Goal: Task Accomplishment & Management: Complete application form

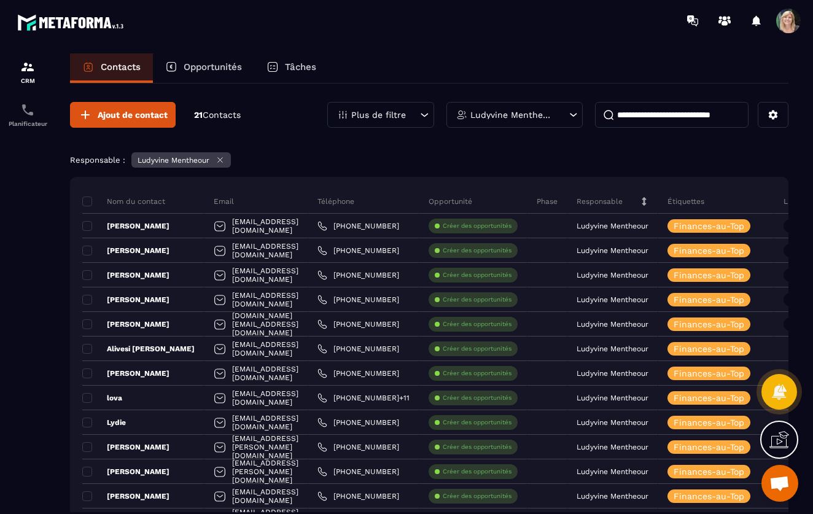
scroll to position [312, 0]
click at [574, 115] on icon at bounding box center [573, 116] width 7 height 4
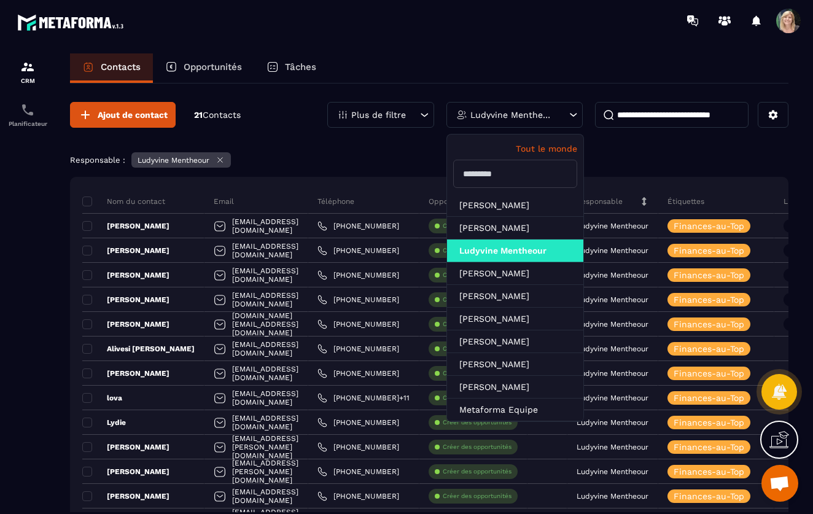
click at [574, 116] on icon at bounding box center [573, 116] width 7 height 4
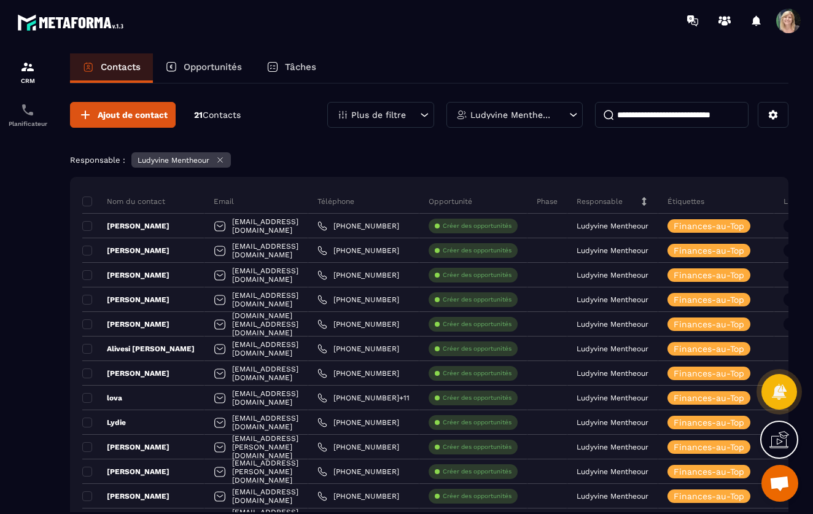
scroll to position [0, 0]
click at [572, 116] on icon at bounding box center [573, 116] width 7 height 4
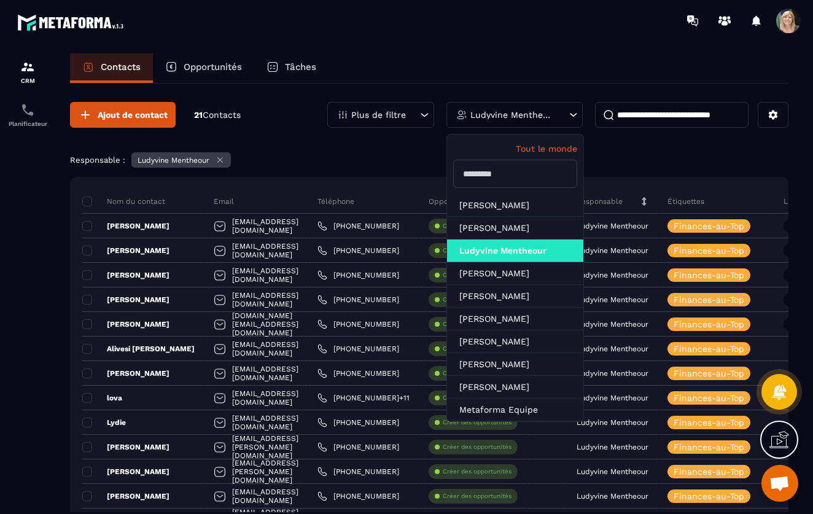
click at [468, 173] on input "text" at bounding box center [515, 174] width 124 height 28
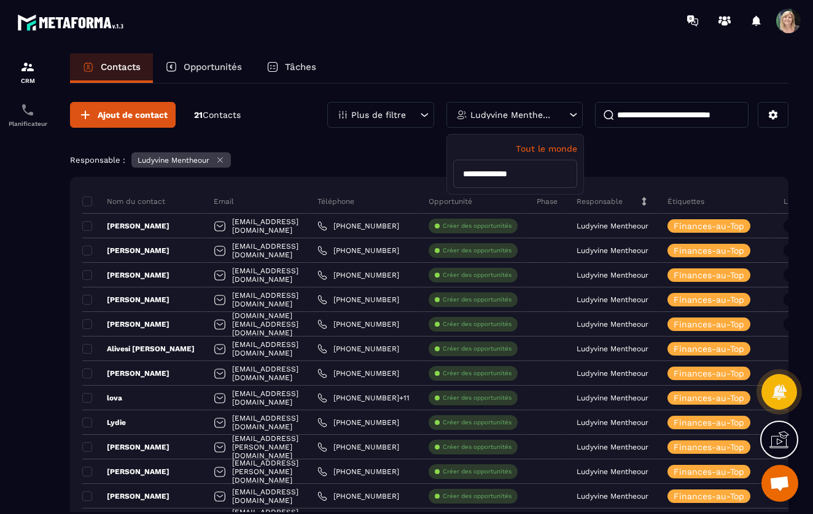
type input "**********"
click at [549, 157] on div "**********" at bounding box center [515, 164] width 136 height 60
click at [550, 148] on p "Tout le monde" at bounding box center [515, 149] width 124 height 10
click at [570, 112] on icon at bounding box center [573, 115] width 12 height 12
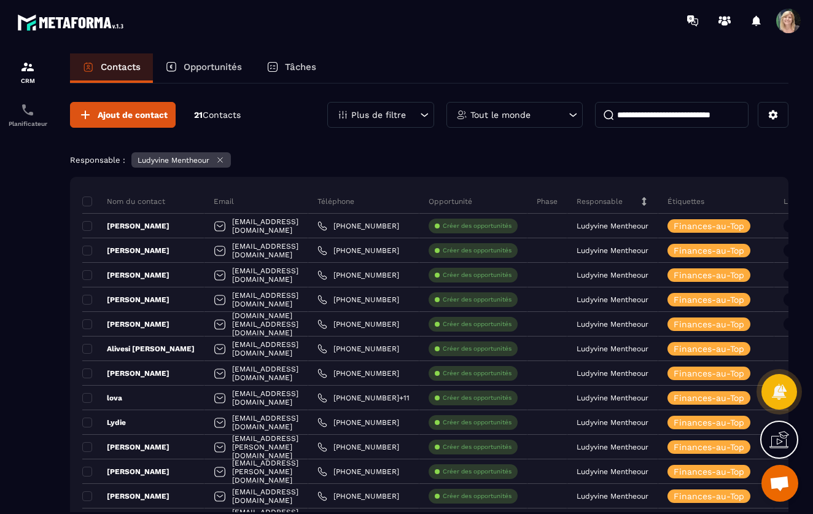
click at [575, 114] on icon at bounding box center [573, 115] width 12 height 12
click at [536, 174] on input "**********" at bounding box center [515, 174] width 124 height 28
type input "*"
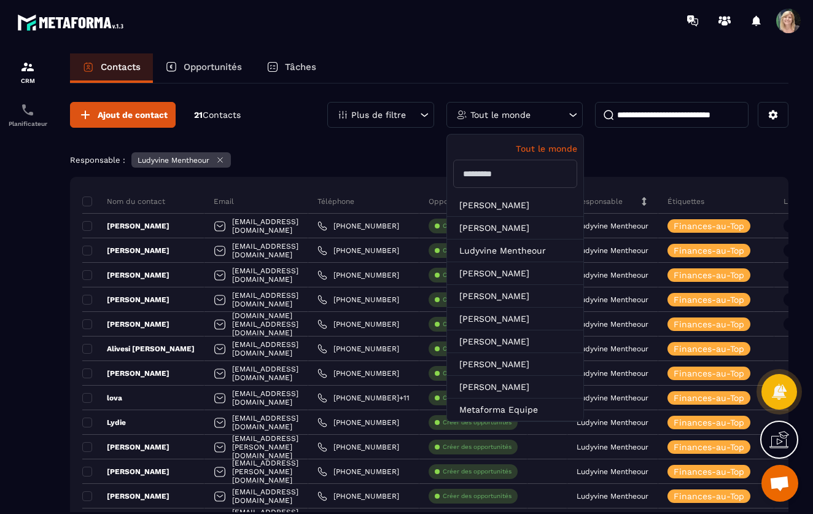
click at [574, 115] on icon at bounding box center [573, 115] width 12 height 12
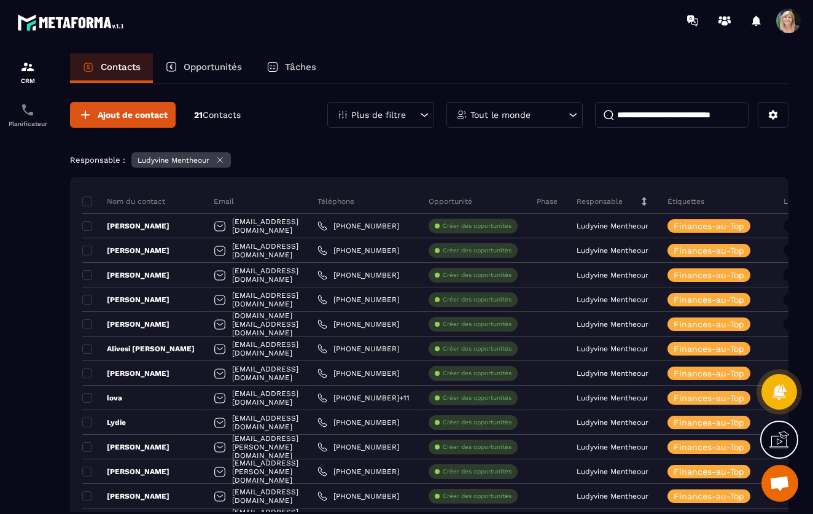
click at [478, 111] on p "Tout le monde" at bounding box center [500, 115] width 60 height 9
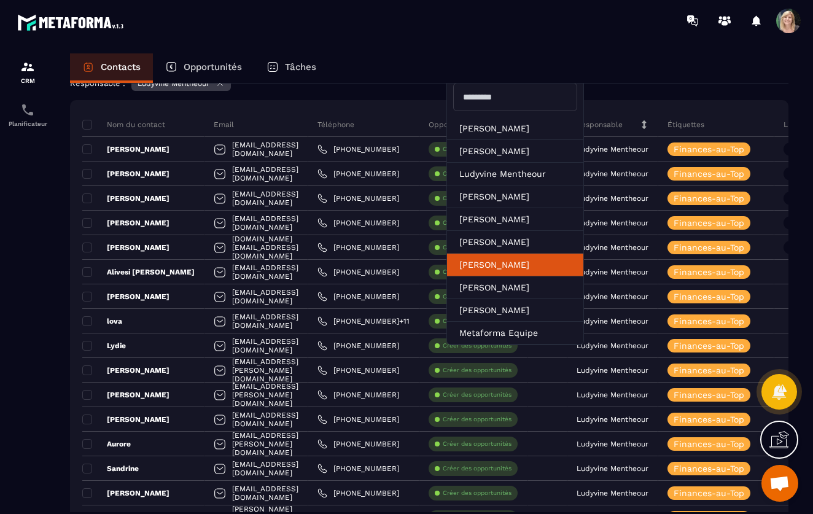
scroll to position [77, 0]
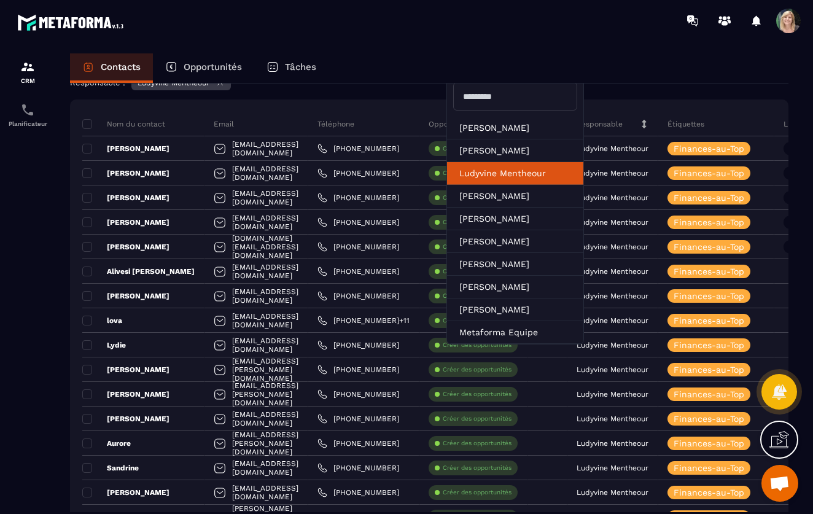
click at [497, 172] on li "Ludyvine Mentheour" at bounding box center [515, 173] width 136 height 23
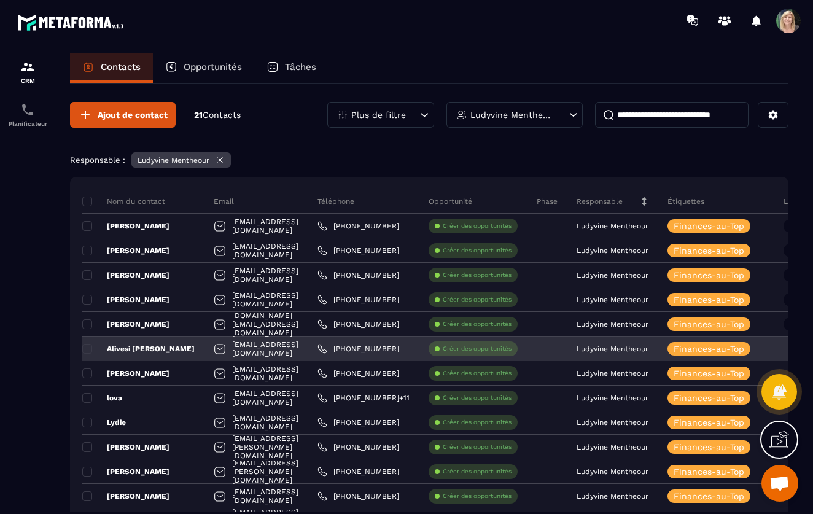
scroll to position [0, 0]
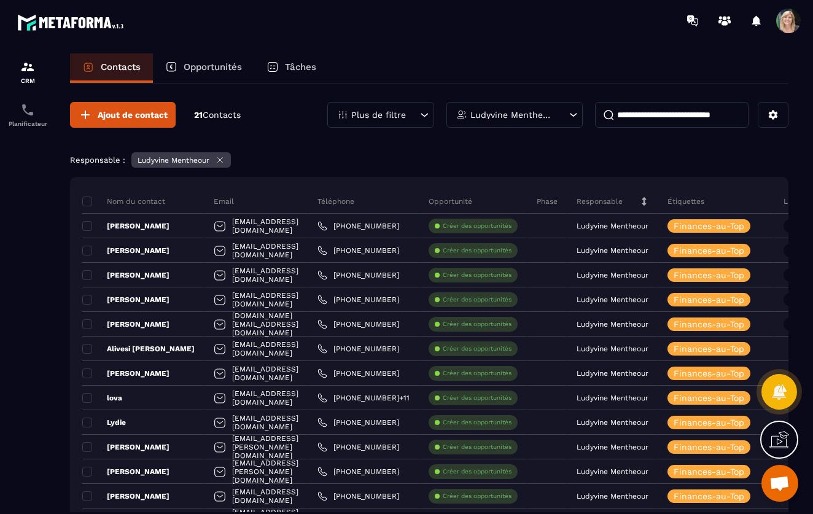
drag, startPoint x: 16, startPoint y: 289, endPoint x: 21, endPoint y: 273, distance: 16.9
click at [21, 273] on div at bounding box center [27, 295] width 55 height 508
click at [143, 114] on span "Ajout de contact" at bounding box center [133, 115] width 70 height 12
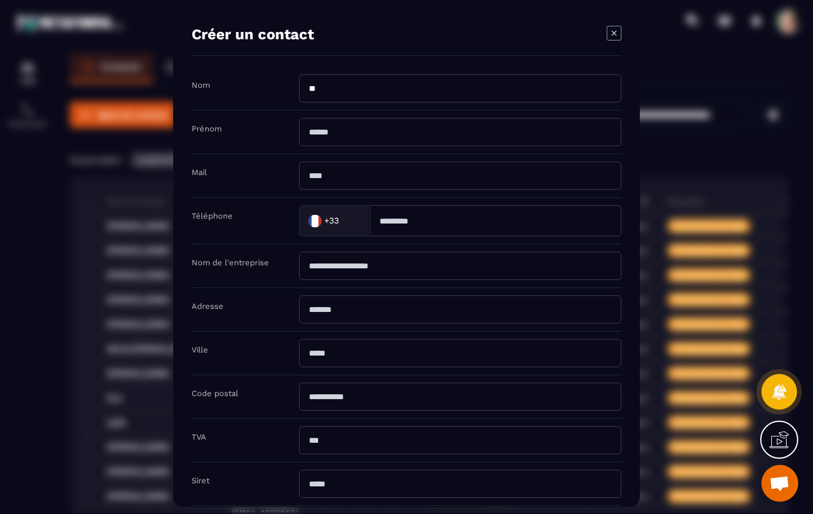
type input "*"
type input "*******"
click at [306, 150] on div "Prénom" at bounding box center [407, 133] width 430 height 44
type input "********"
type input "**********"
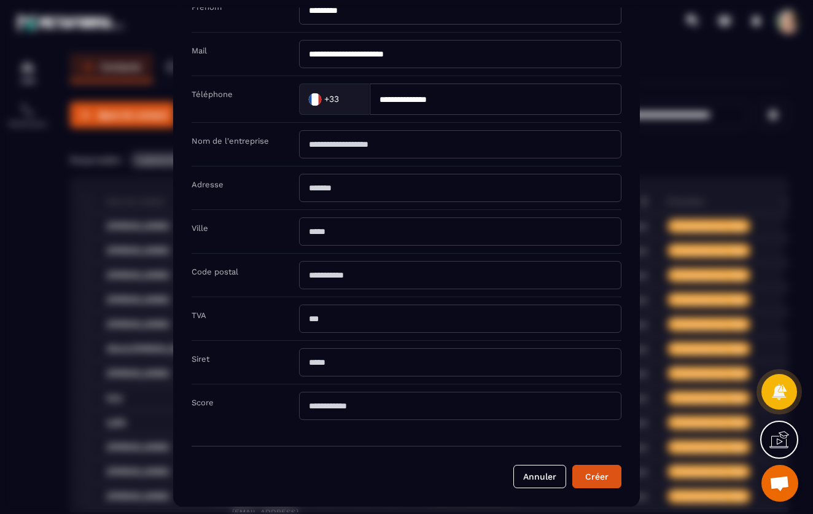
scroll to position [122, 0]
type input "**********"
click at [589, 477] on button "Créer" at bounding box center [596, 476] width 49 height 23
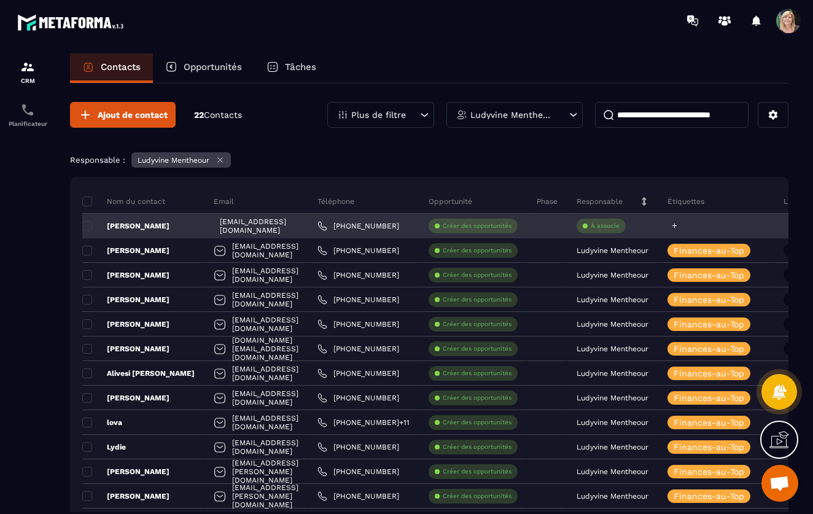
click at [677, 225] on icon at bounding box center [674, 225] width 5 height 5
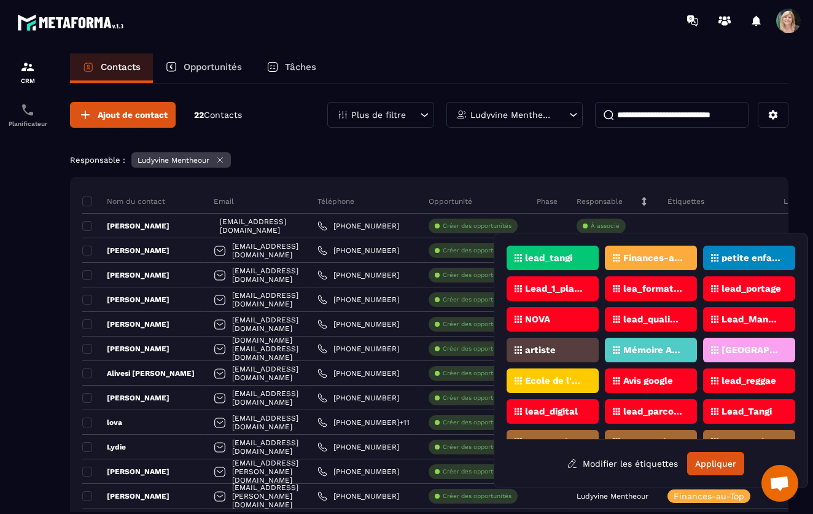
click at [653, 258] on p "Finances-au-Top" at bounding box center [653, 258] width 60 height 9
click at [680, 260] on p "Finances-au-Top" at bounding box center [653, 258] width 60 height 9
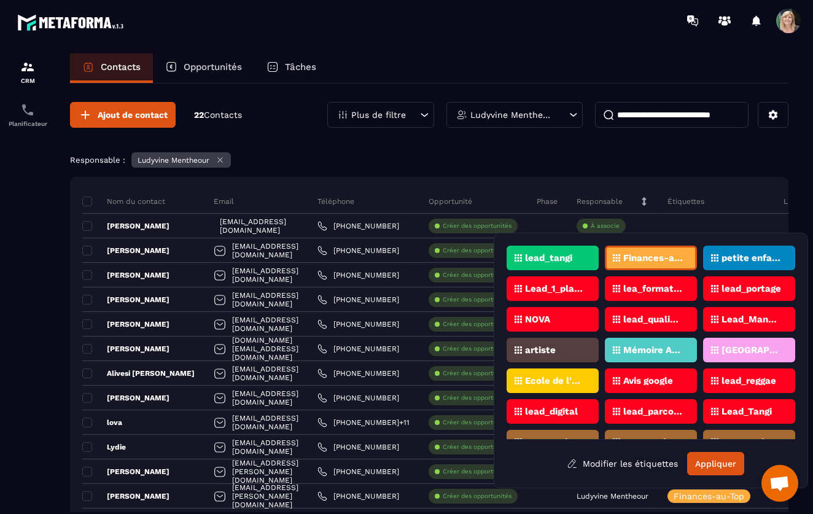
scroll to position [0, 0]
click at [724, 459] on button "Appliquer" at bounding box center [715, 463] width 57 height 23
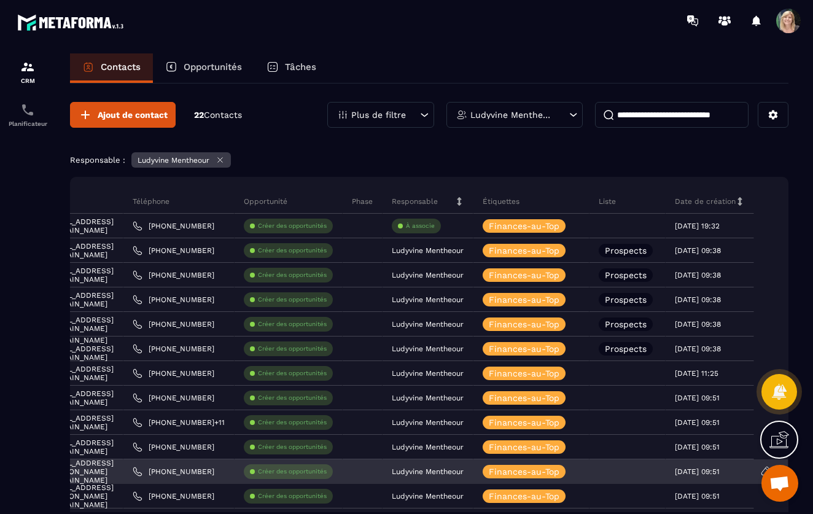
scroll to position [0, 234]
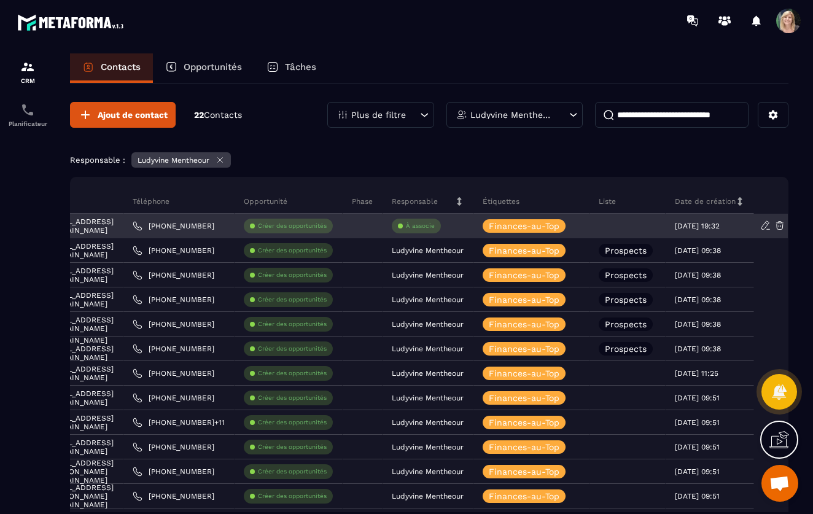
click at [628, 229] on div at bounding box center [627, 226] width 76 height 25
click at [617, 223] on div at bounding box center [627, 226] width 76 height 25
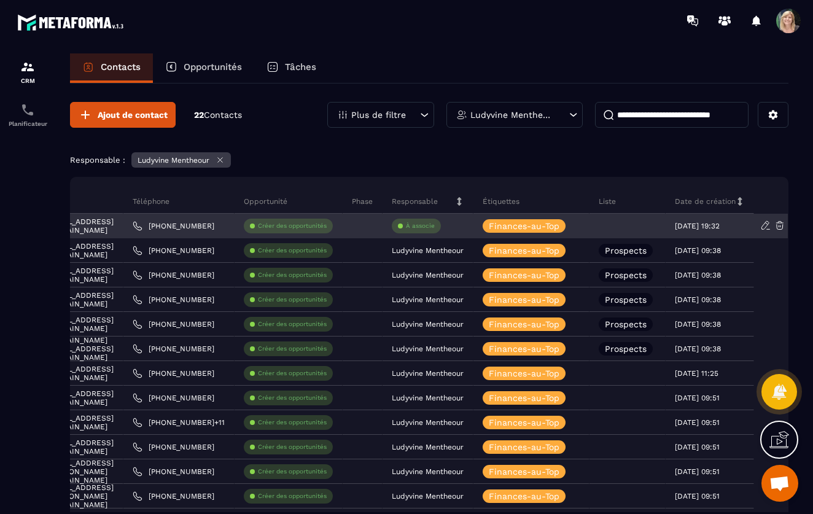
click at [613, 220] on div at bounding box center [627, 226] width 76 height 25
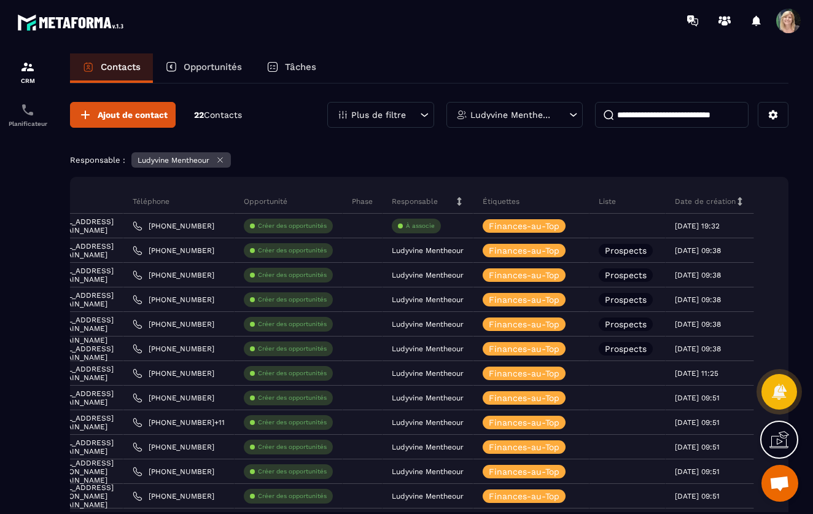
click at [611, 201] on p "Liste" at bounding box center [607, 201] width 17 height 10
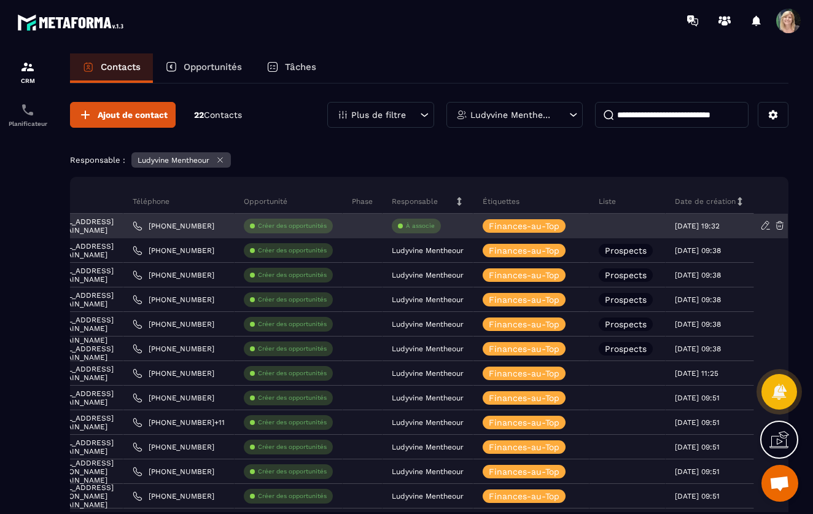
click at [603, 225] on div at bounding box center [627, 226] width 76 height 25
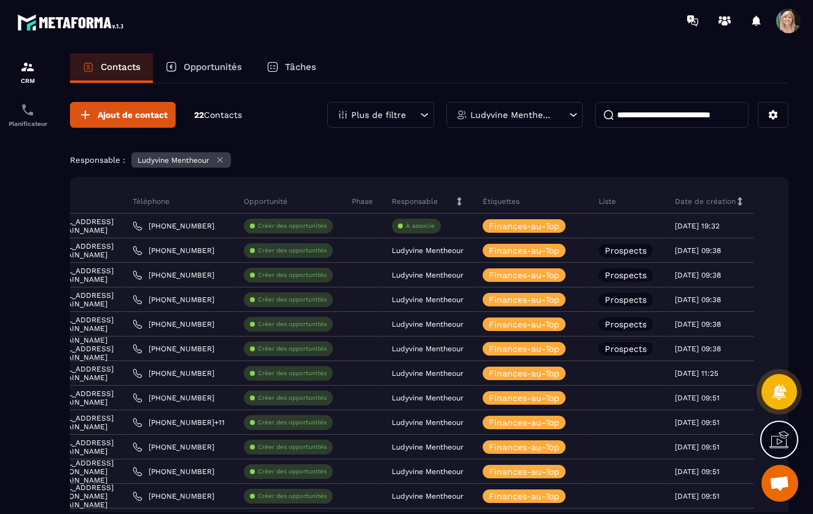
click at [424, 115] on icon at bounding box center [424, 115] width 12 height 12
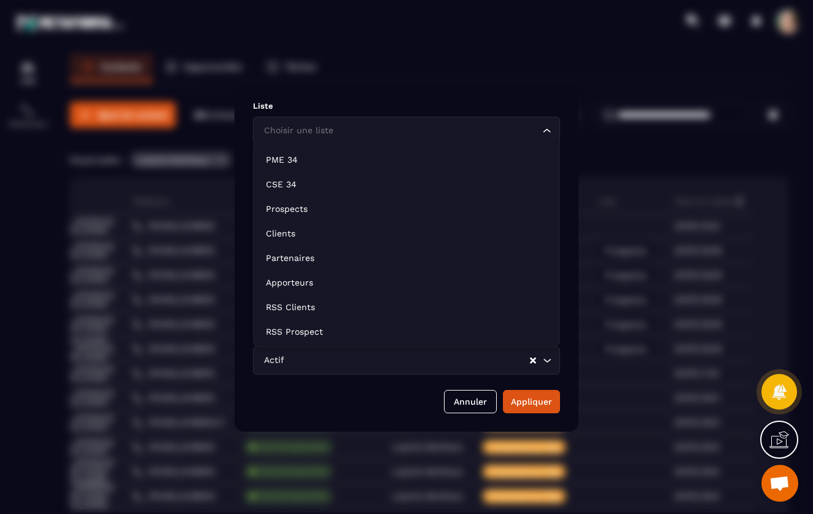
click at [545, 130] on icon "Search for option" at bounding box center [547, 131] width 12 height 12
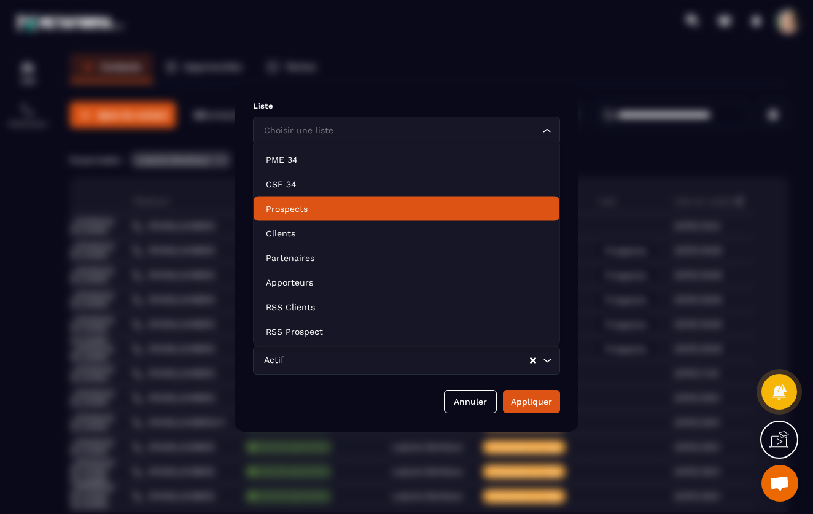
click at [290, 212] on p "Prospects" at bounding box center [406, 209] width 281 height 12
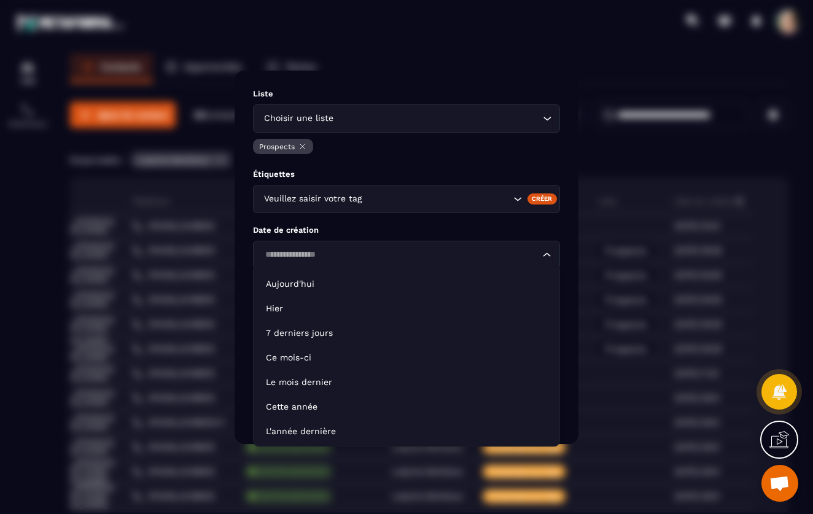
click at [548, 257] on icon "Search for option" at bounding box center [547, 255] width 12 height 12
click at [548, 254] on icon "Search for option" at bounding box center [547, 255] width 12 height 12
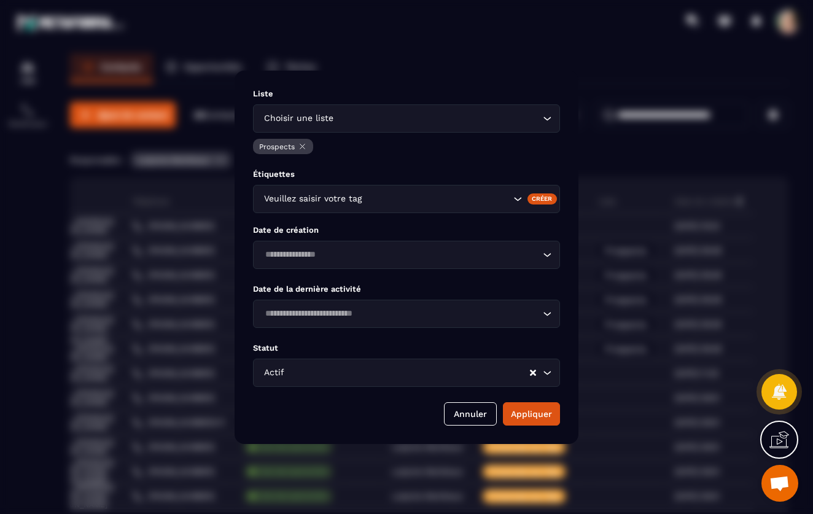
click at [548, 313] on icon "Search for option" at bounding box center [547, 314] width 12 height 12
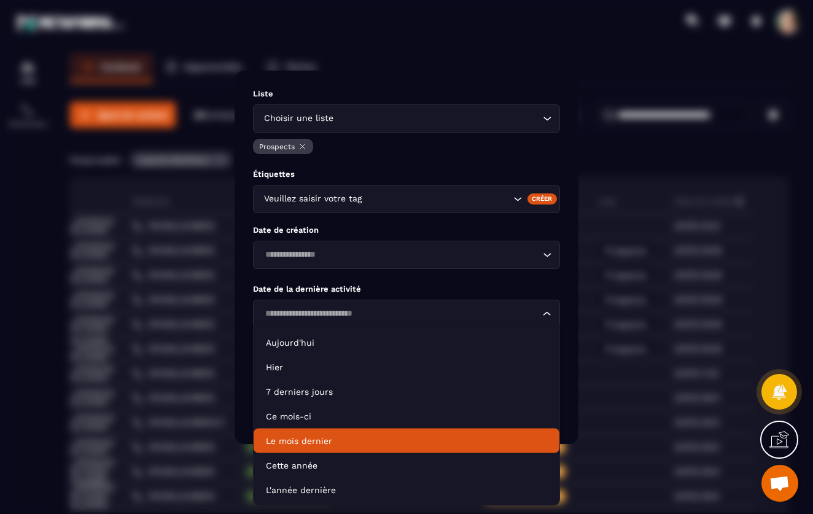
click at [311, 440] on p "Le mois dernier" at bounding box center [406, 441] width 281 height 12
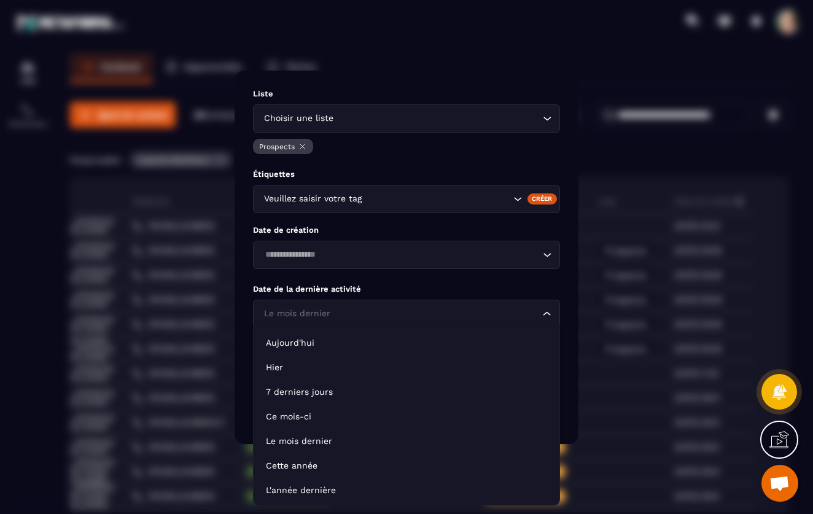
click at [546, 314] on icon "Search for option" at bounding box center [547, 314] width 12 height 12
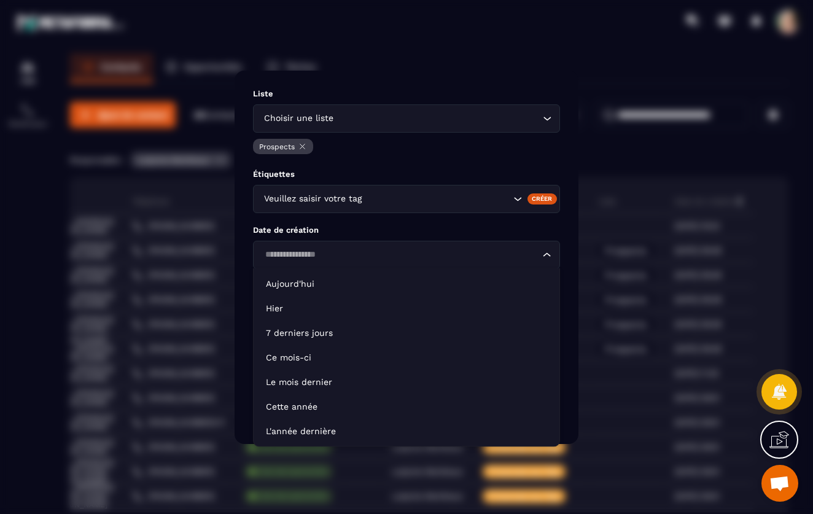
click at [547, 254] on icon "Search for option" at bounding box center [547, 255] width 12 height 12
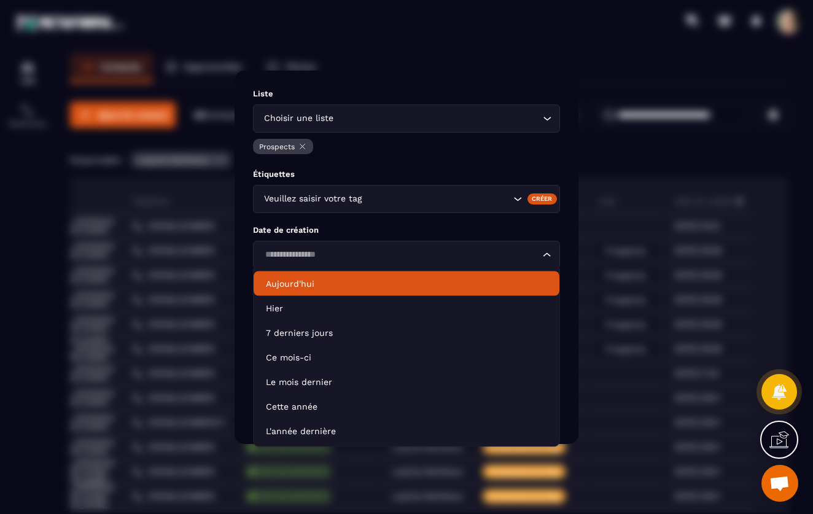
click at [288, 286] on p "Aujourd'hui" at bounding box center [406, 283] width 281 height 12
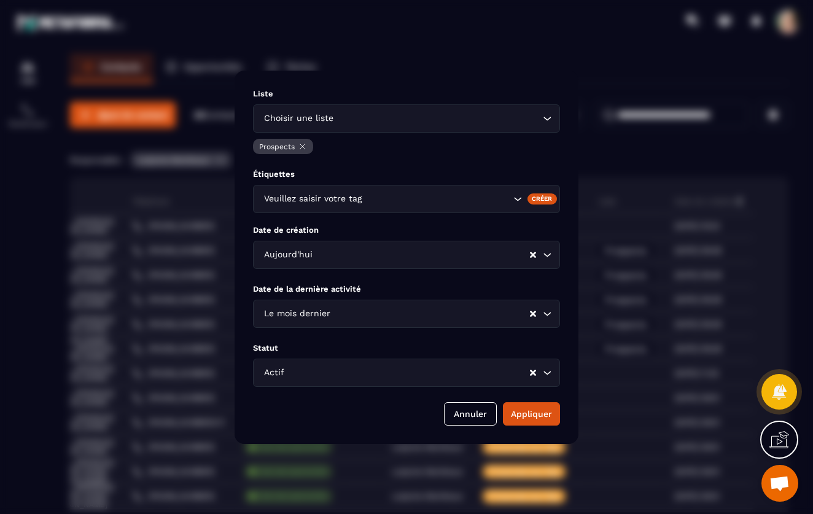
click at [546, 197] on div "Créer" at bounding box center [542, 198] width 30 height 11
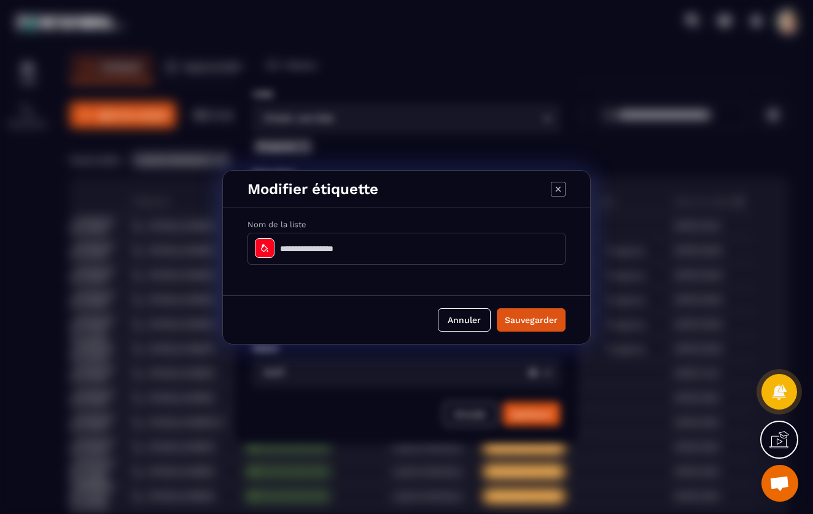
click at [271, 249] on div "Modal window" at bounding box center [265, 248] width 20 height 20
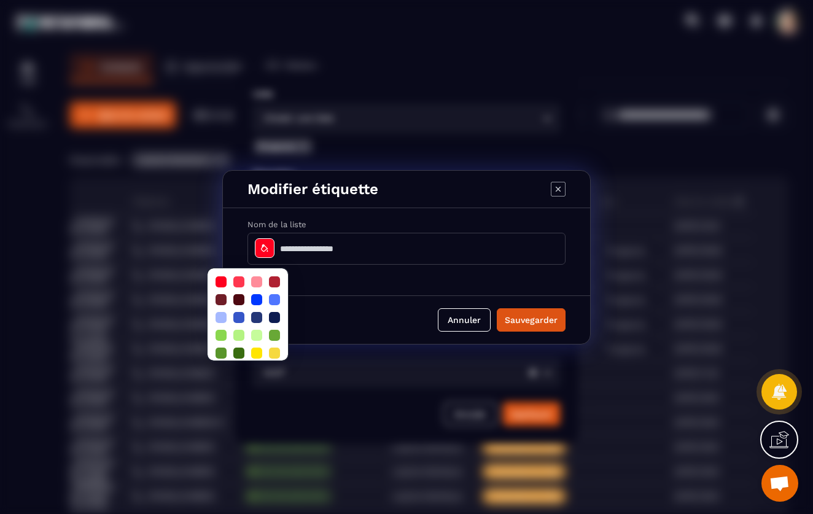
click at [559, 190] on icon "Modal window" at bounding box center [558, 188] width 5 height 5
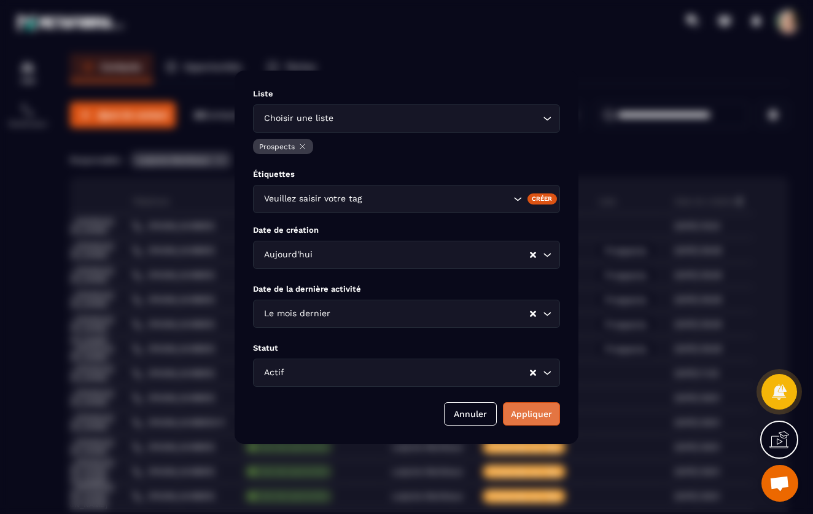
click at [521, 413] on button "Appliquer" at bounding box center [531, 413] width 57 height 23
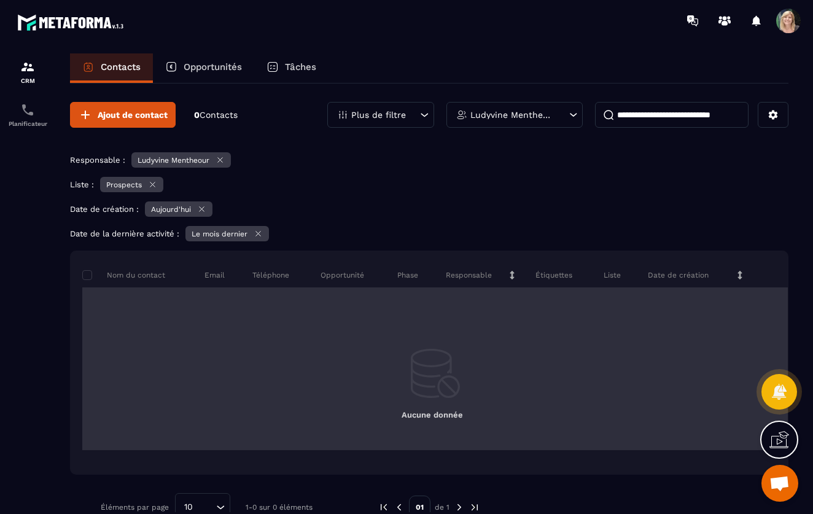
scroll to position [0, 0]
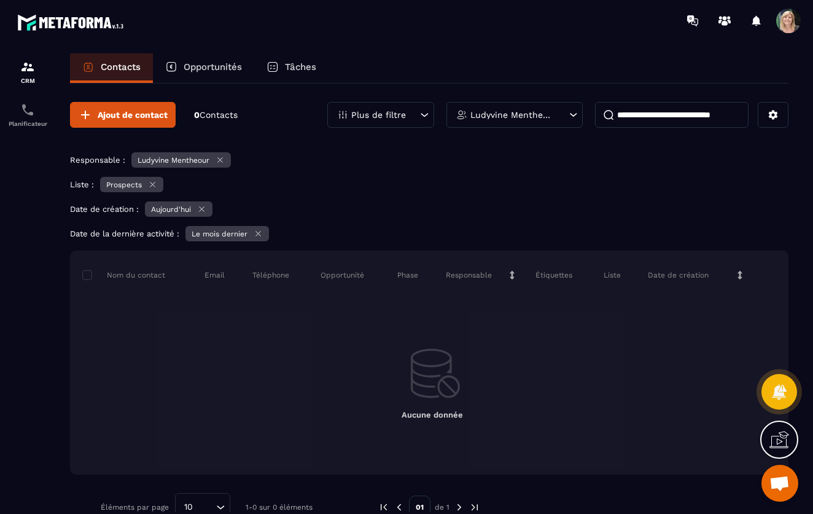
click at [568, 112] on icon at bounding box center [573, 115] width 12 height 12
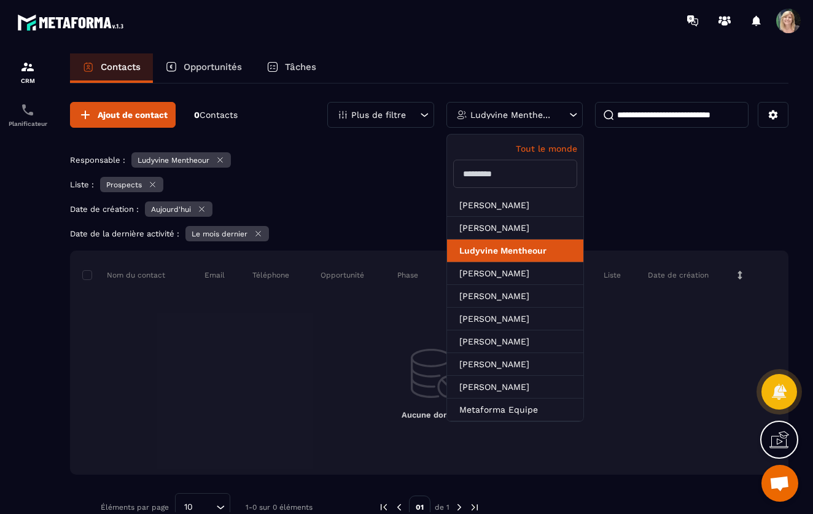
click at [514, 251] on li "Ludyvine Mentheour" at bounding box center [515, 250] width 136 height 23
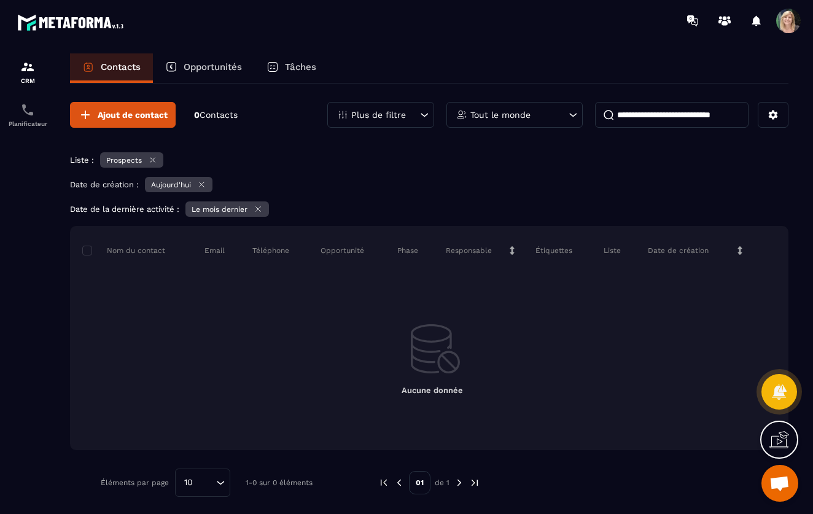
click at [723, 117] on input at bounding box center [671, 115] width 153 height 26
click at [221, 106] on div "Ajout de contact 0 Contacts" at bounding box center [154, 115] width 168 height 26
click at [126, 117] on span "Ajout de contact" at bounding box center [133, 115] width 70 height 12
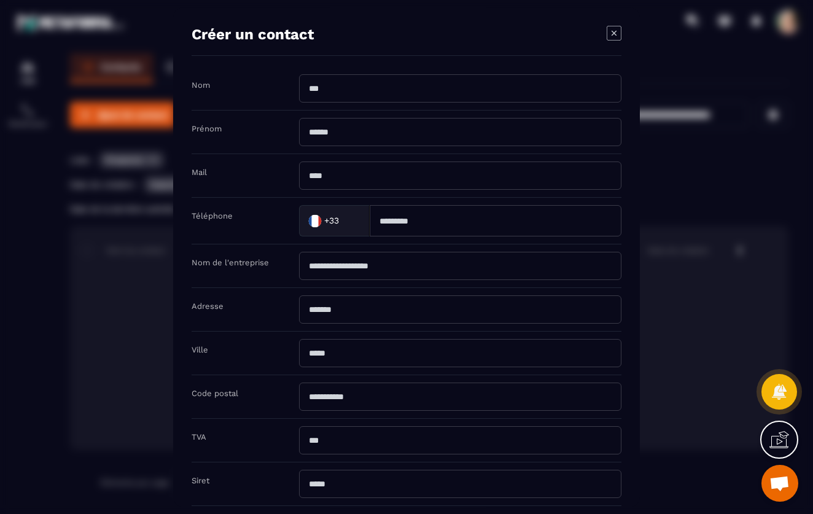
click at [87, 262] on div "Modal window" at bounding box center [406, 257] width 813 height 514
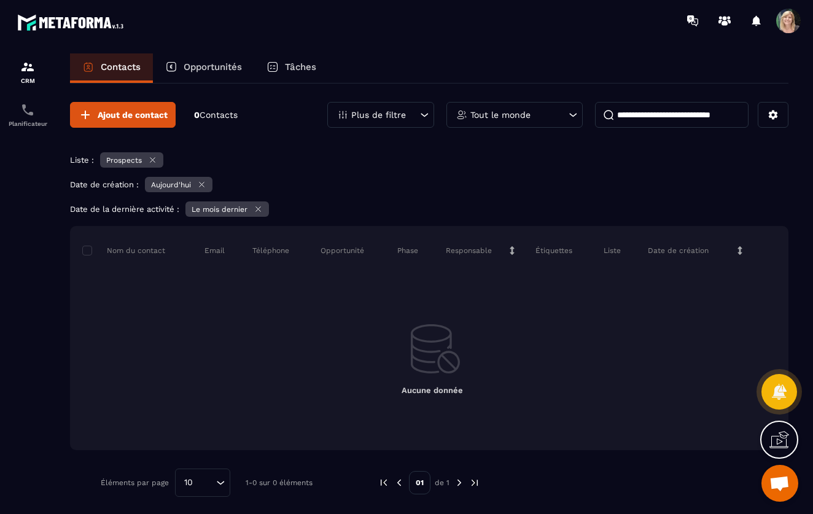
click at [95, 68] on div "Contacts" at bounding box center [111, 67] width 83 height 29
click at [204, 180] on icon at bounding box center [201, 183] width 9 height 9
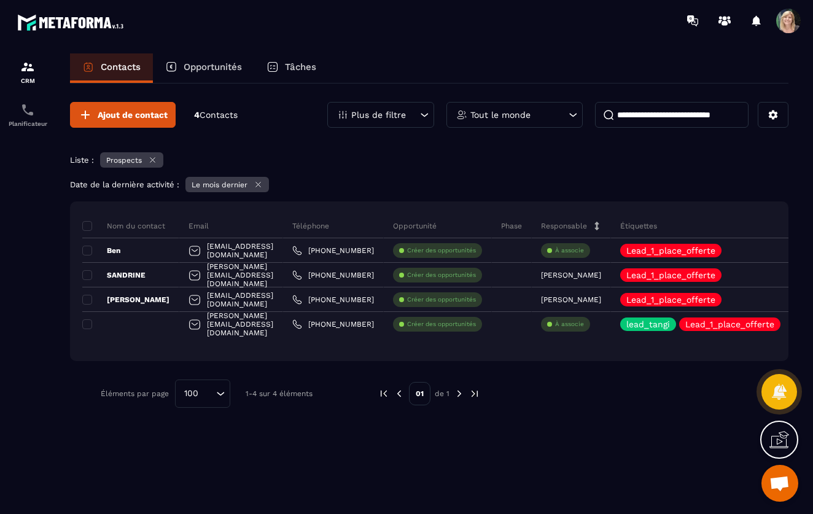
click at [153, 158] on icon at bounding box center [152, 159] width 9 height 9
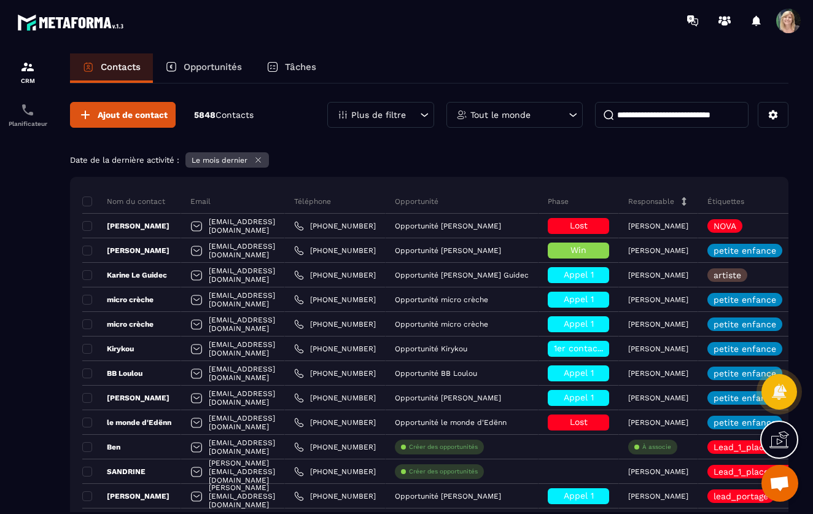
click at [262, 158] on icon at bounding box center [258, 159] width 9 height 9
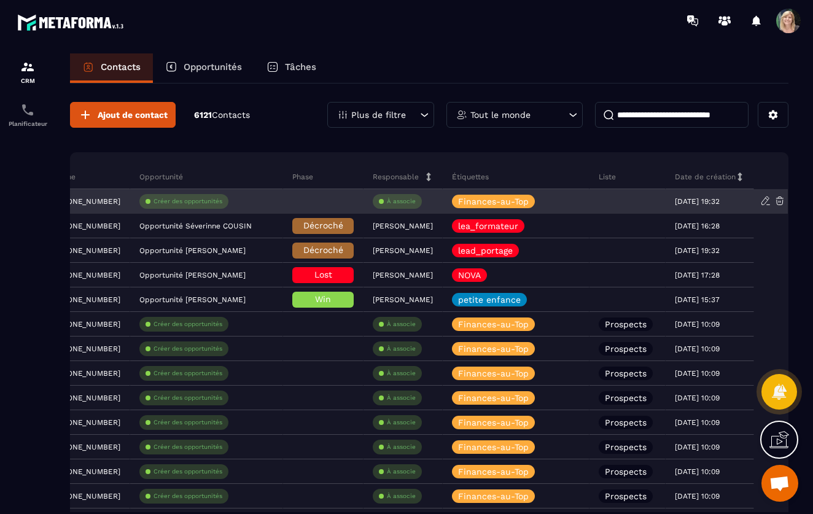
scroll to position [0, 531]
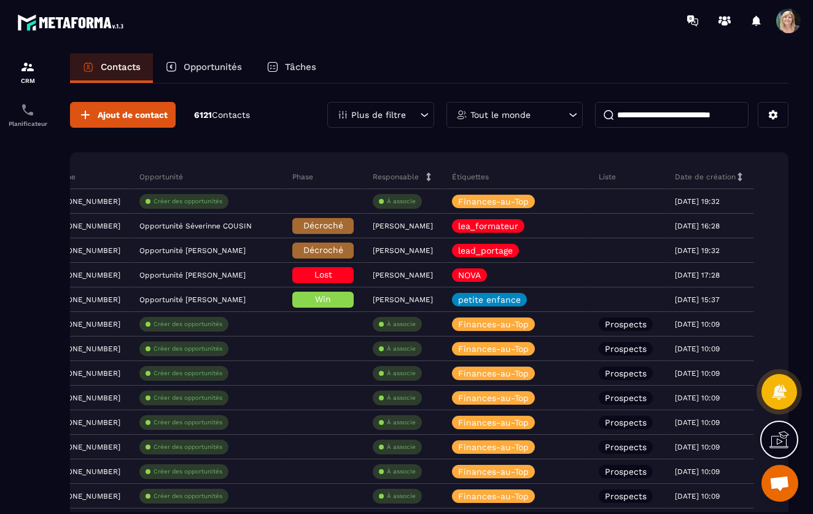
click at [742, 177] on icon at bounding box center [739, 177] width 9 height 9
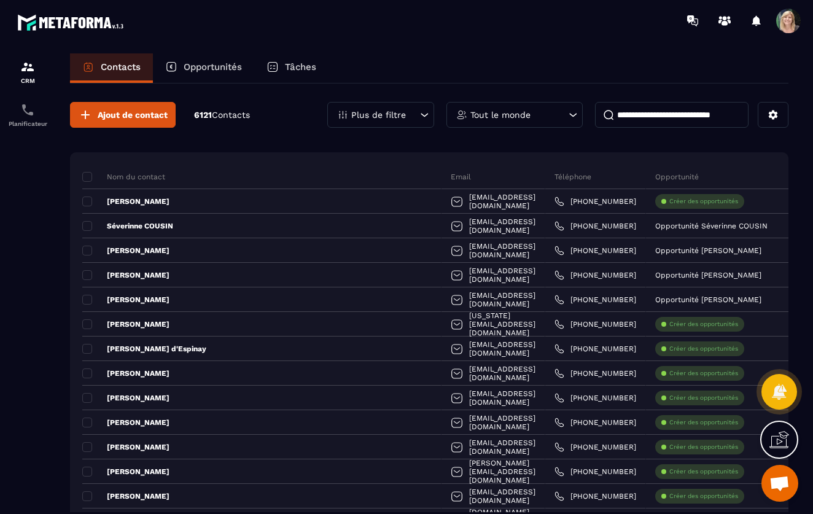
scroll to position [0, 0]
